Goal: Task Accomplishment & Management: Use online tool/utility

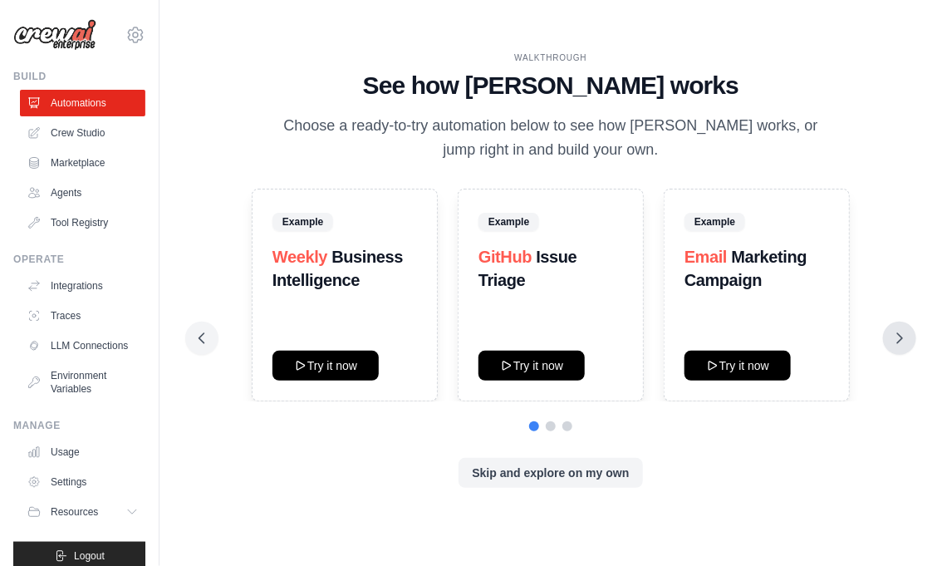
click at [891, 330] on icon at bounding box center [899, 338] width 17 height 17
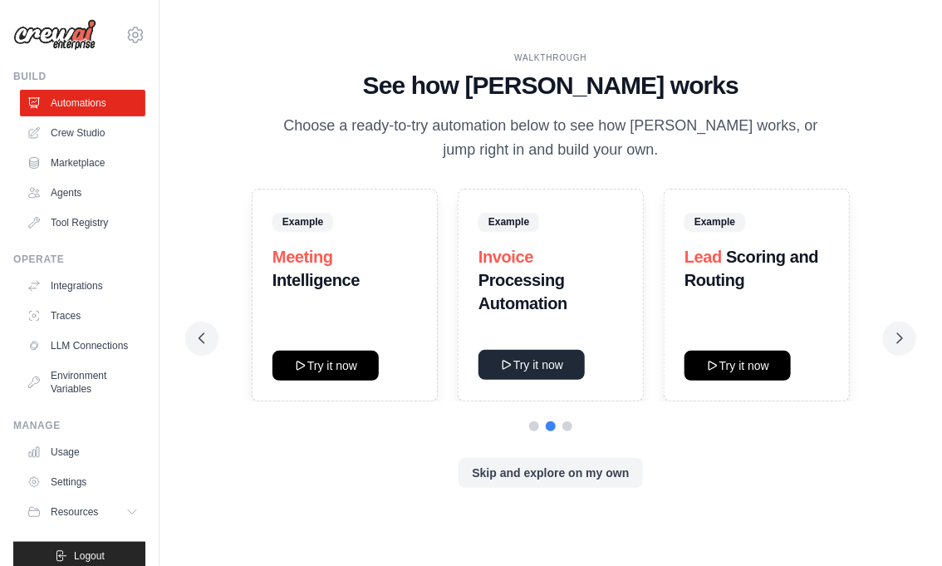
click at [522, 350] on button "Try it now" at bounding box center [531, 365] width 106 height 30
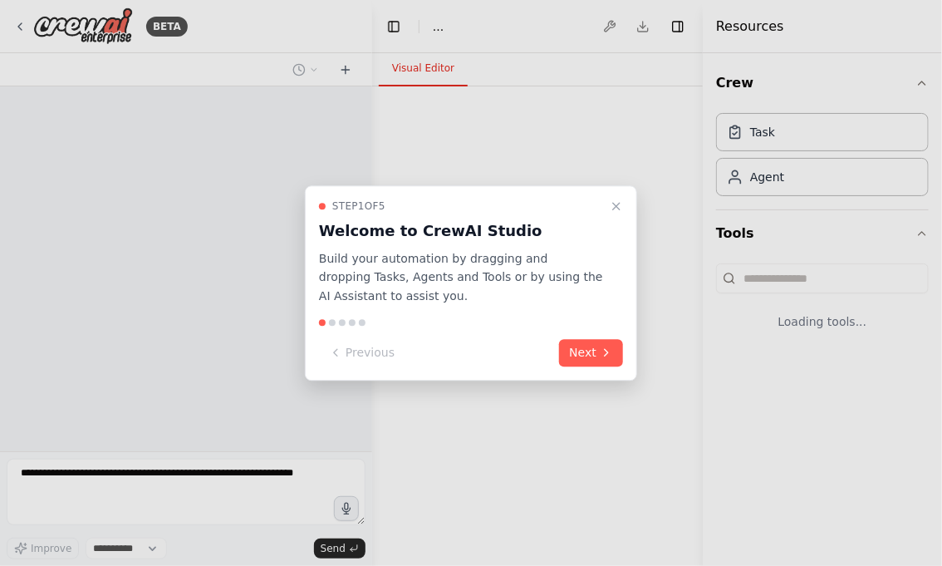
select select "****"
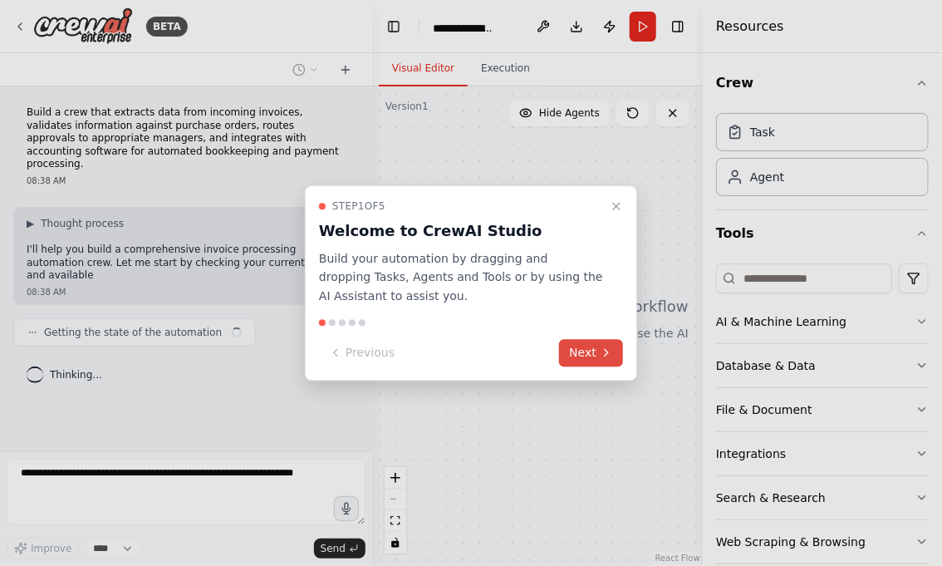
click at [600, 339] on button "Next" at bounding box center [591, 352] width 64 height 27
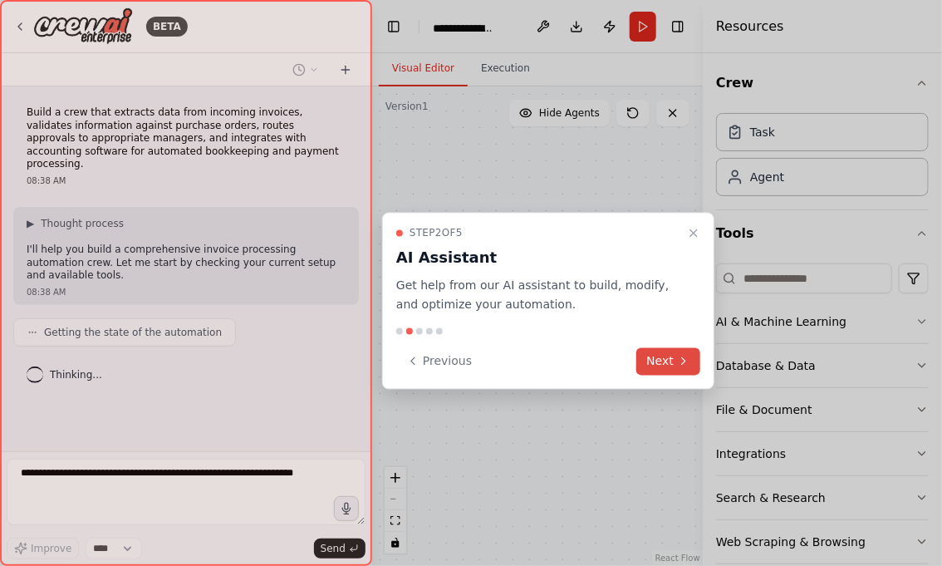
click at [663, 347] on button "Next" at bounding box center [668, 360] width 64 height 27
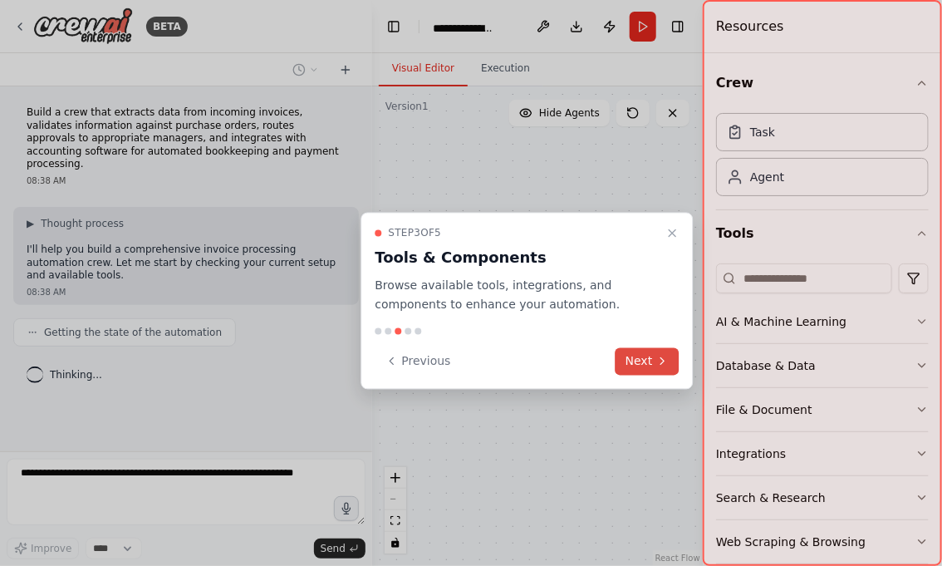
click at [661, 347] on button "Next" at bounding box center [647, 360] width 64 height 27
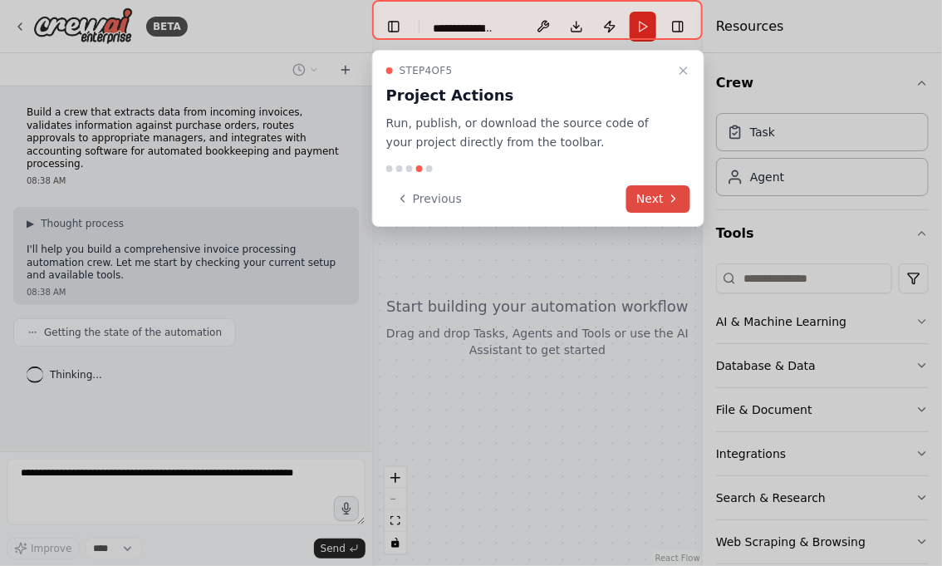
click at [648, 185] on button "Next" at bounding box center [658, 198] width 64 height 27
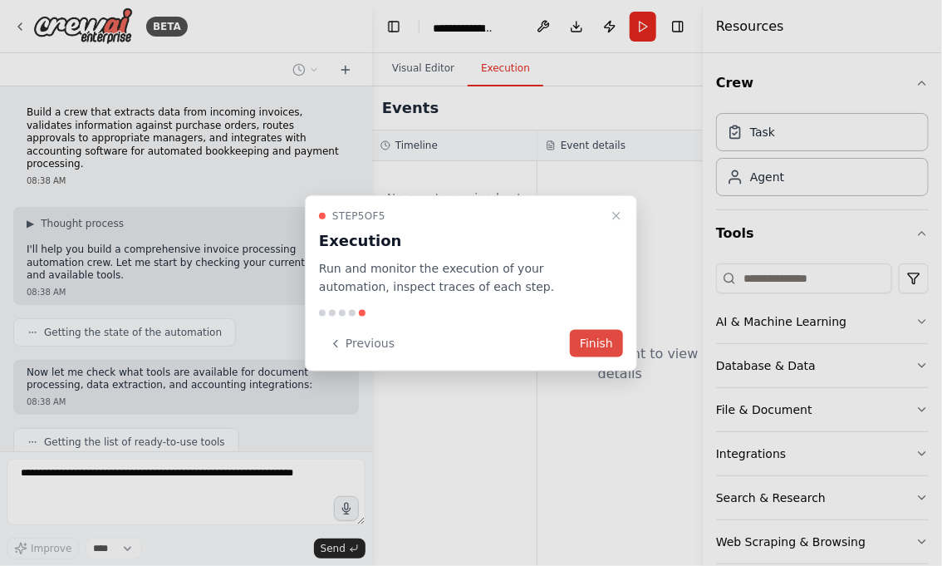
click at [590, 330] on button "Finish" at bounding box center [596, 343] width 53 height 27
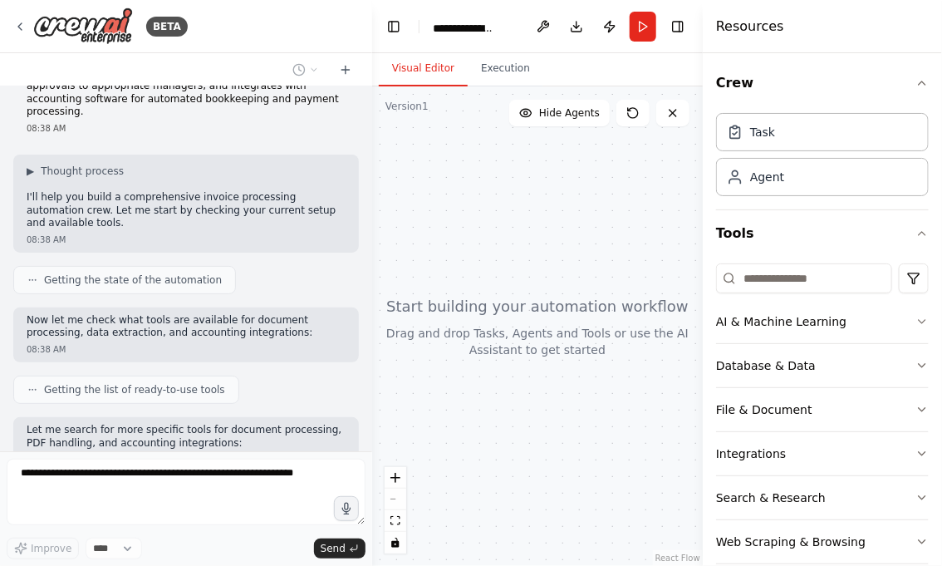
scroll to position [84, 0]
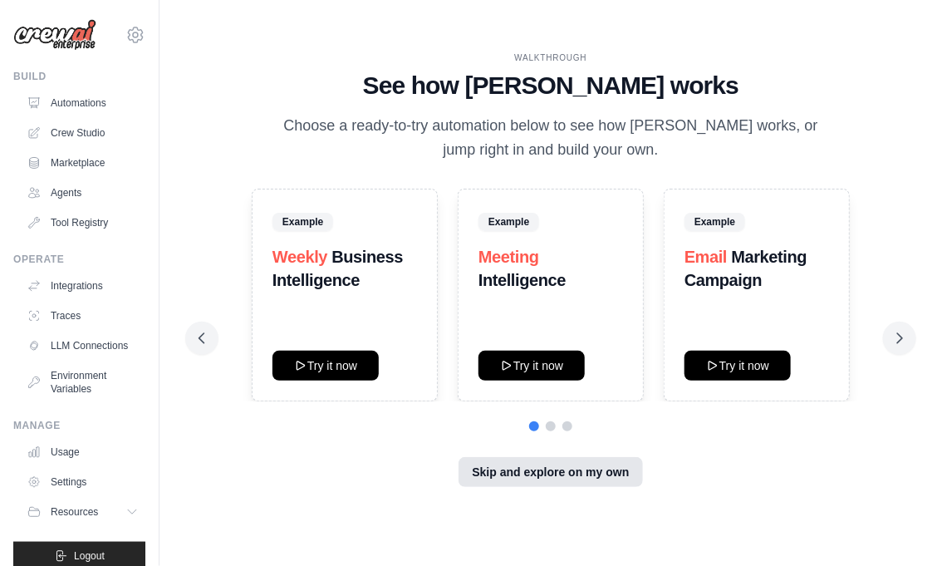
click at [485, 457] on button "Skip and explore on my own" at bounding box center [550, 472] width 184 height 30
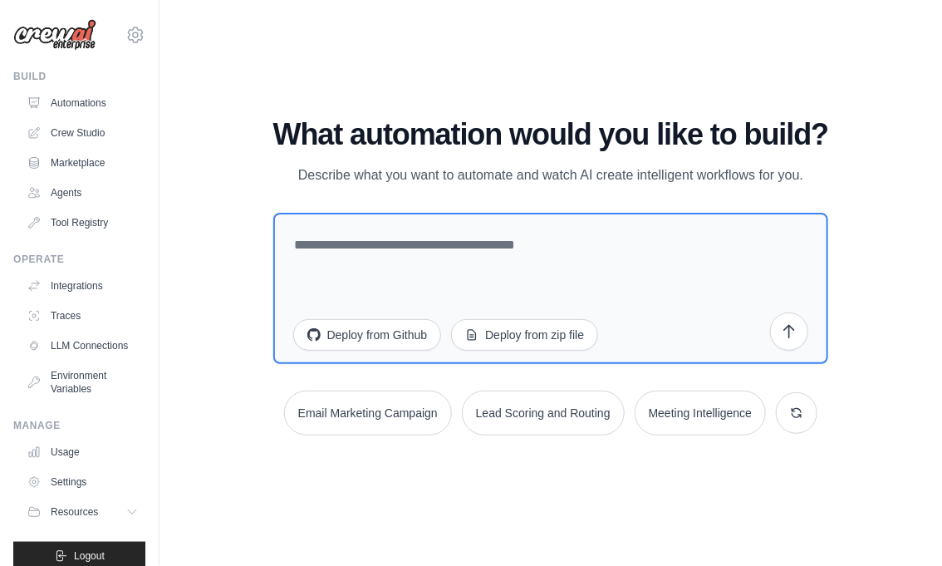
click at [454, 118] on h1 "What automation would you like to build?" at bounding box center [551, 134] width 556 height 33
click at [817, 264] on main "WALKTHROUGH See how [PERSON_NAME] works Choose a ready-to-try automation below …" at bounding box center [550, 283] width 782 height 566
click at [503, 213] on textarea at bounding box center [551, 288] width 556 height 151
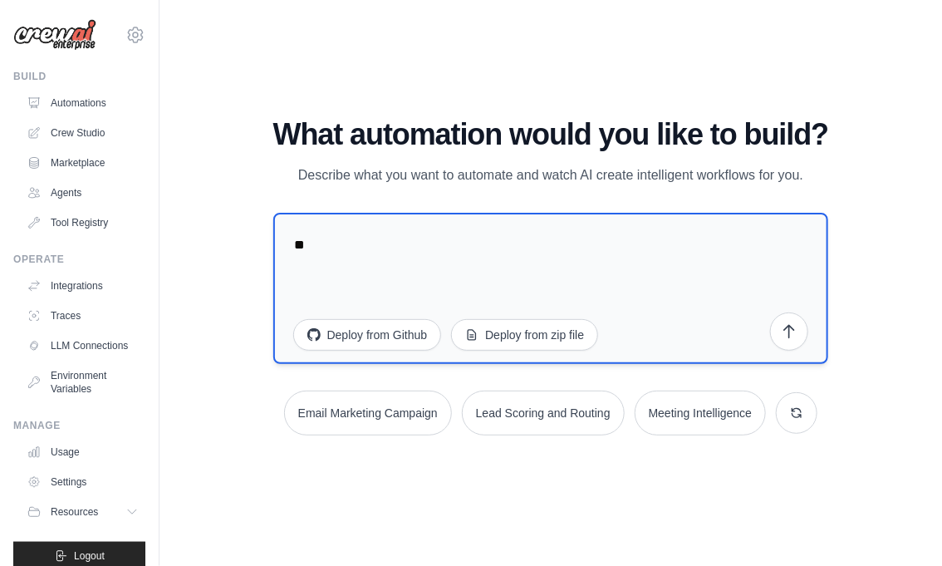
type textarea "*"
type textarea "**********"
click at [781, 322] on icon "submit" at bounding box center [789, 330] width 17 height 17
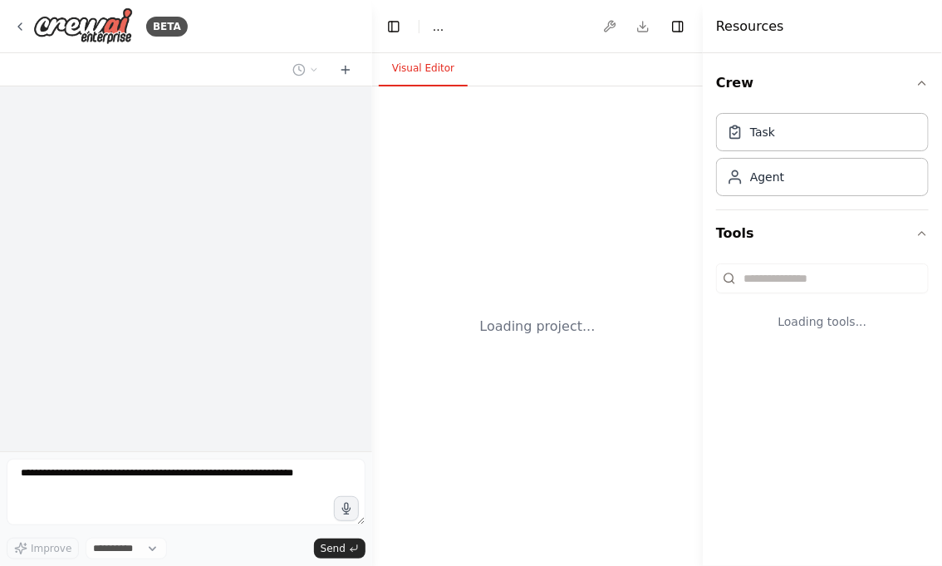
select select "****"
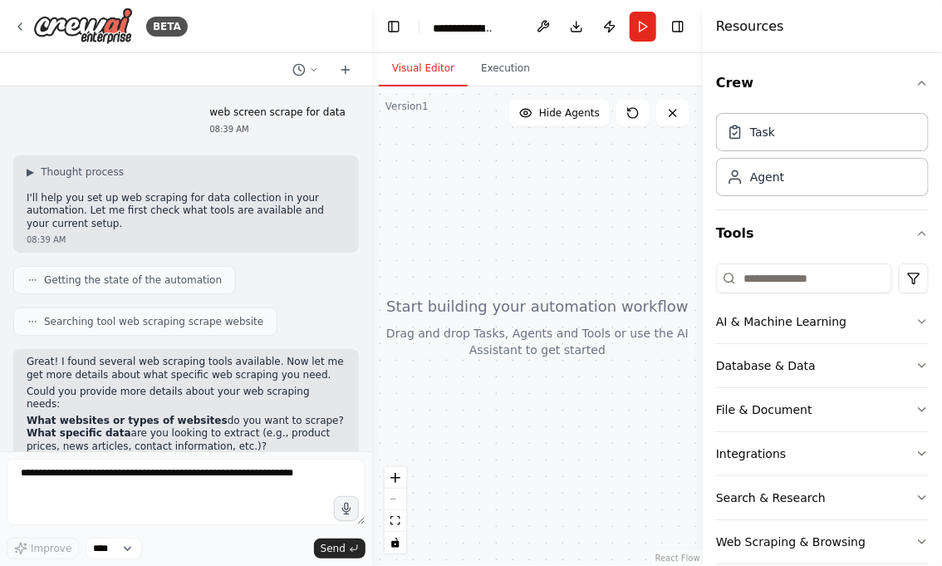
click at [140, 414] on strong "What websites or types of websites" at bounding box center [127, 420] width 201 height 12
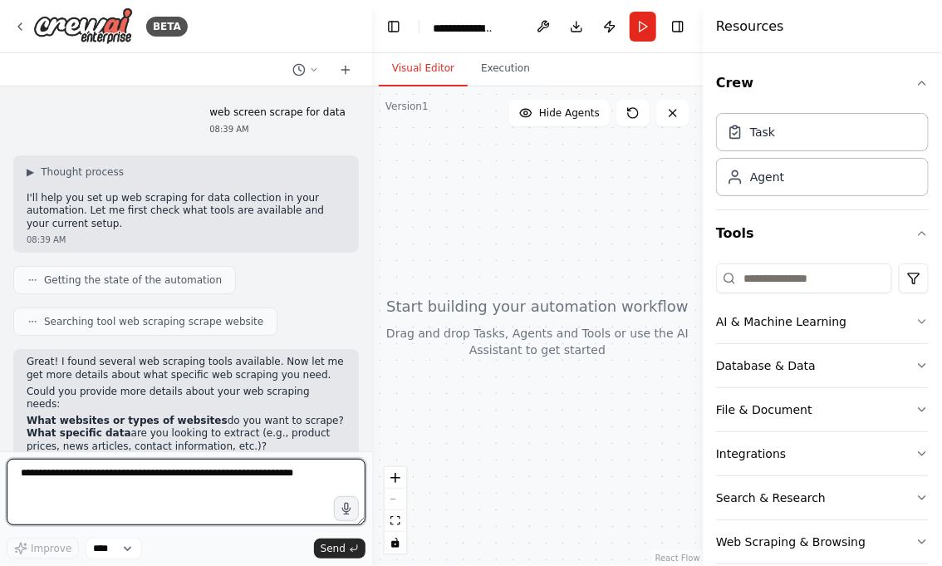
click at [170, 512] on textarea at bounding box center [186, 491] width 359 height 66
type textarea "**********"
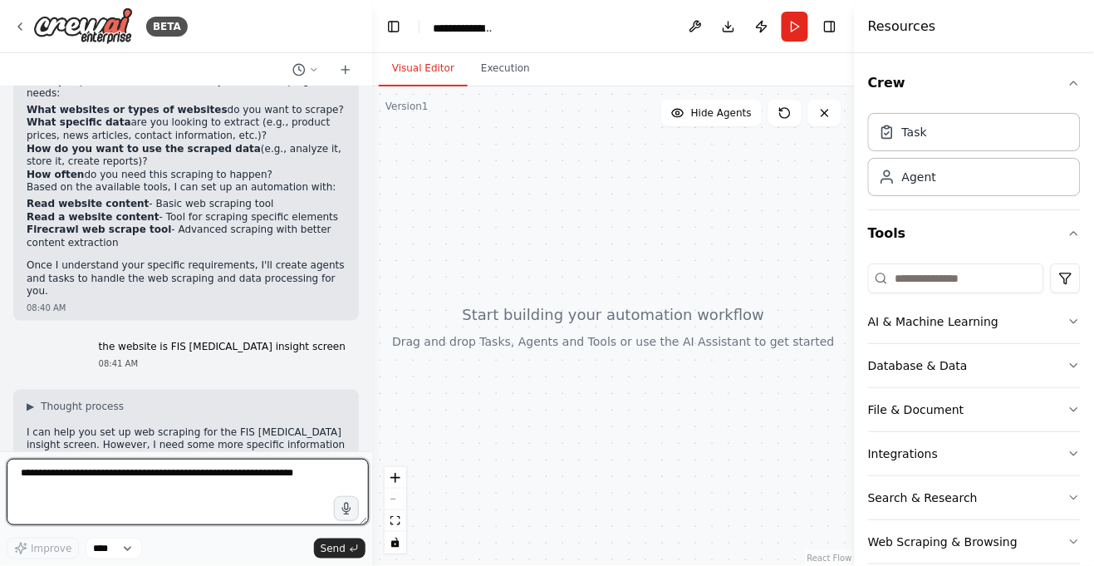
scroll to position [333, 0]
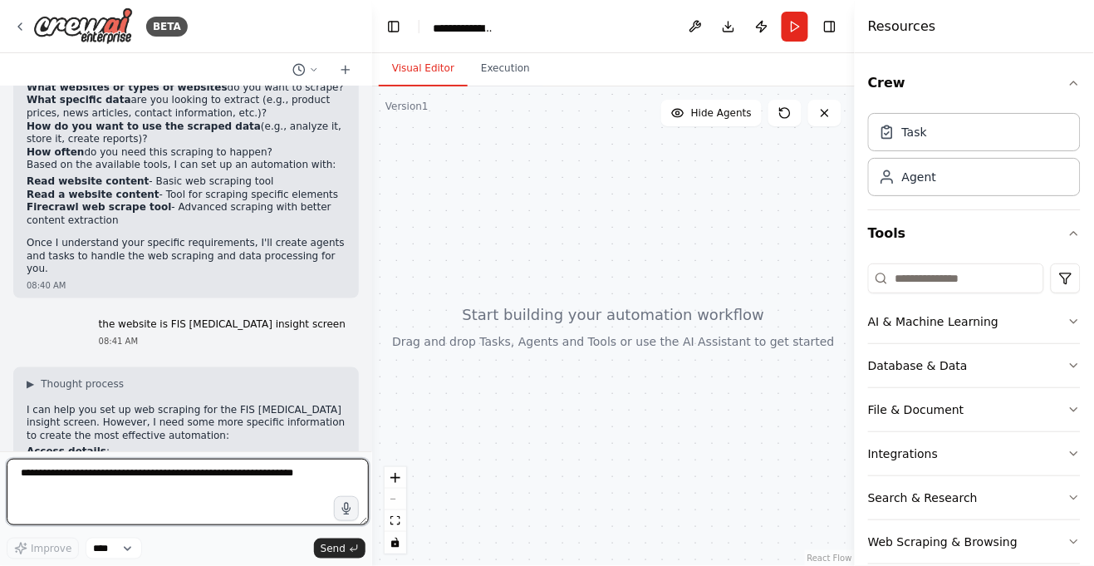
click at [228, 494] on textarea at bounding box center [188, 491] width 362 height 66
type textarea "**********"
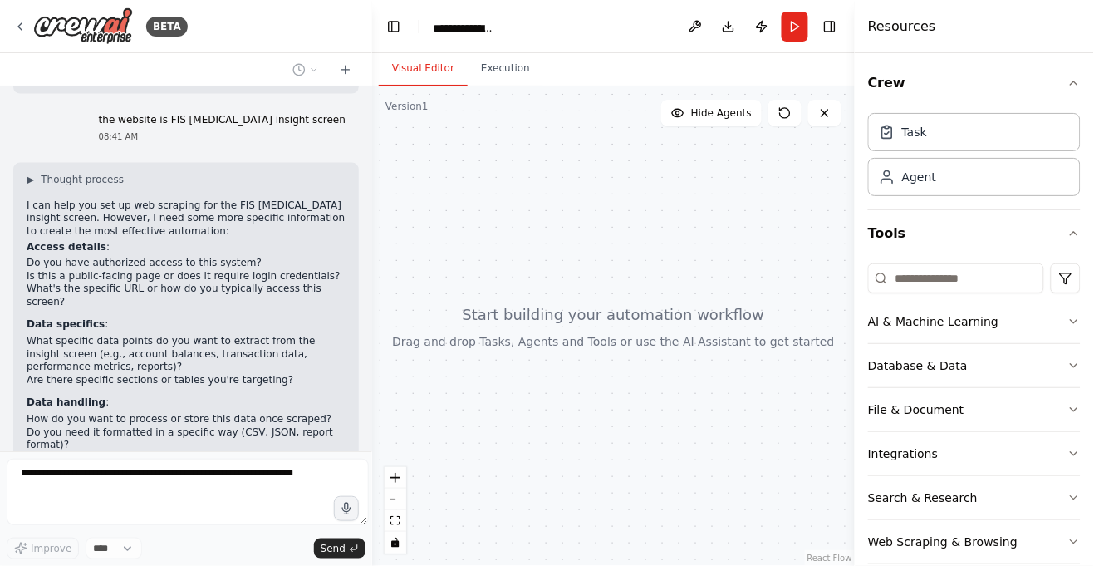
scroll to position [550, 0]
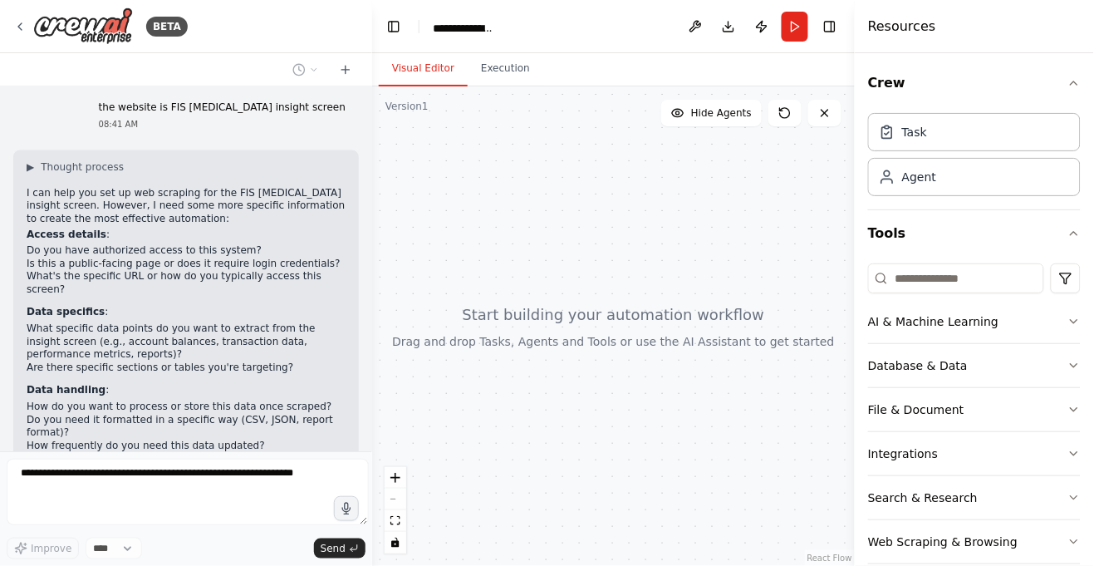
drag, startPoint x: 233, startPoint y: 177, endPoint x: 320, endPoint y: 175, distance: 86.4
click at [320, 541] on strong "Firecrawl web scrape tool" at bounding box center [179, 553] width 305 height 25
copy strong "Firecrawl web scrape tool"
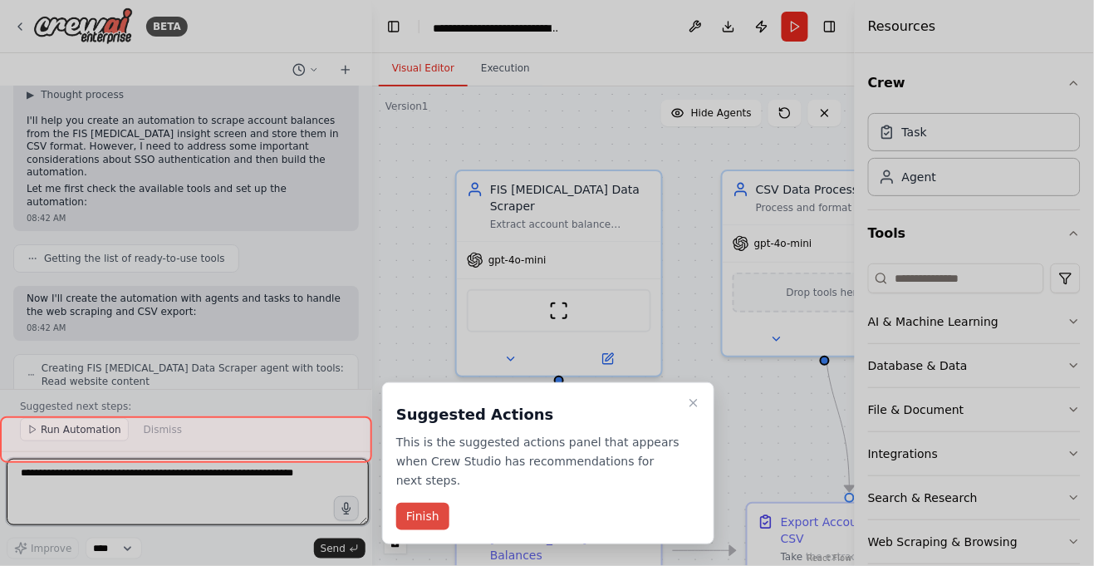
scroll to position [1207, 0]
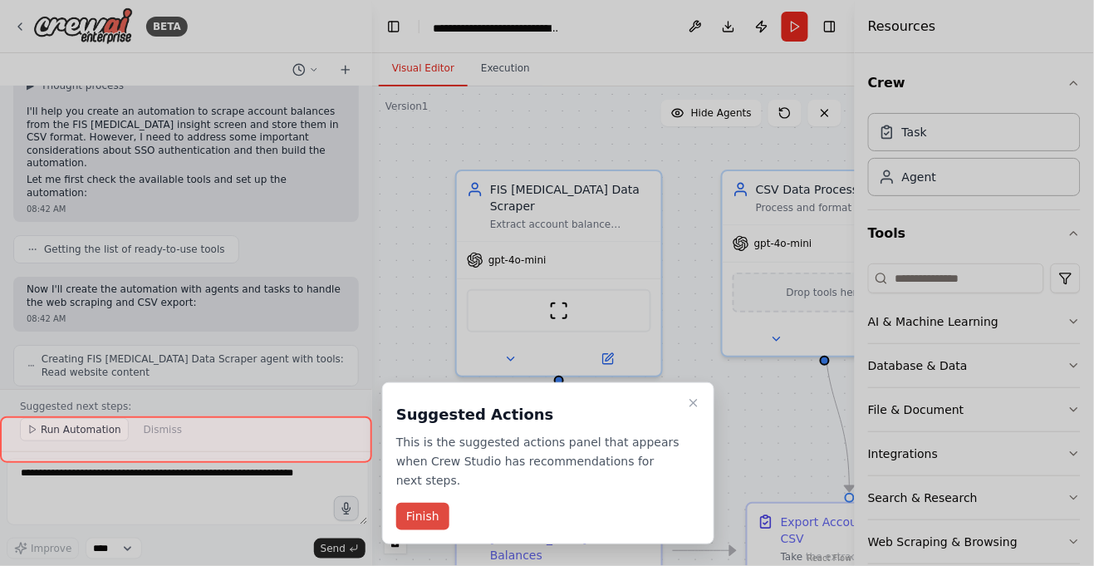
click at [418, 502] on button "Finish" at bounding box center [422, 515] width 53 height 27
